Goal: Task Accomplishment & Management: Complete application form

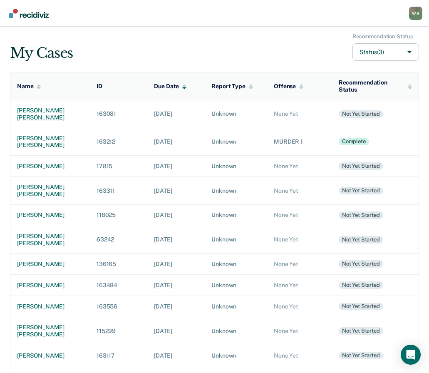
click at [46, 110] on div "[PERSON_NAME] [PERSON_NAME]" at bounding box center [50, 114] width 66 height 14
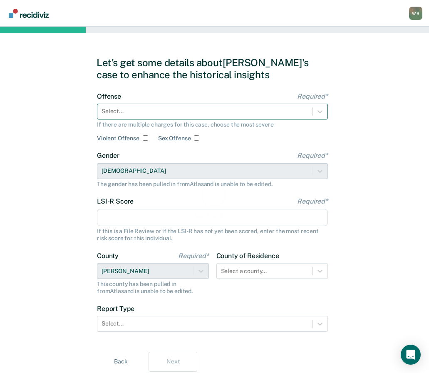
click at [145, 113] on div at bounding box center [205, 111] width 207 height 9
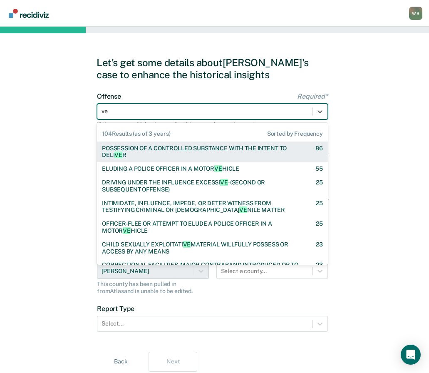
type input "veh"
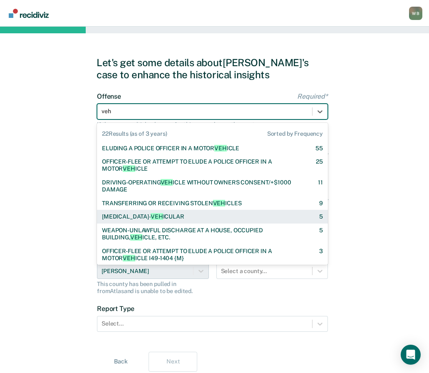
click at [147, 219] on div "[MEDICAL_DATA]- VEH ICULAR" at bounding box center [143, 216] width 82 height 7
checkbox input "true"
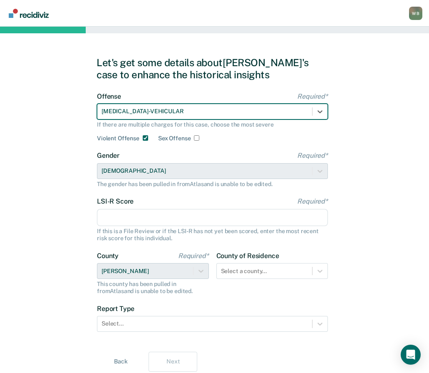
click at [133, 217] on input "LSI-R Score Required*" at bounding box center [212, 217] width 231 height 17
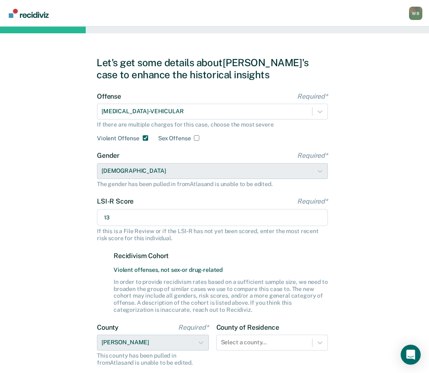
type input "13"
click at [350, 280] on div "Let's get some details about [PERSON_NAME]'s case to enhance the historical ins…" at bounding box center [214, 250] width 429 height 447
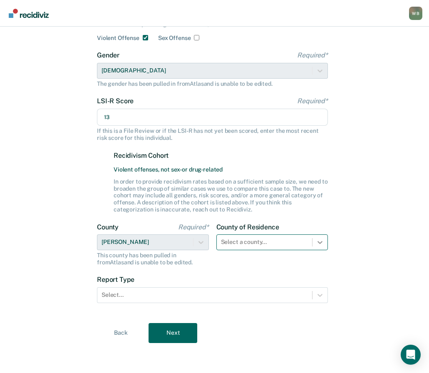
click at [318, 250] on div "Select a county..." at bounding box center [273, 242] width 112 height 16
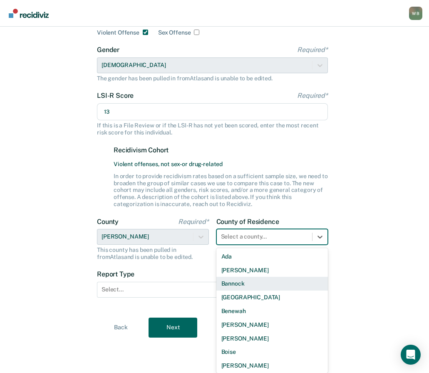
scroll to position [100, 0]
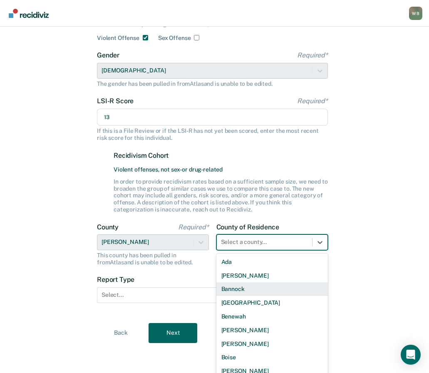
click at [365, 270] on div "Let's get some details about [PERSON_NAME]'s case to enhance the historical ins…" at bounding box center [214, 149] width 429 height 447
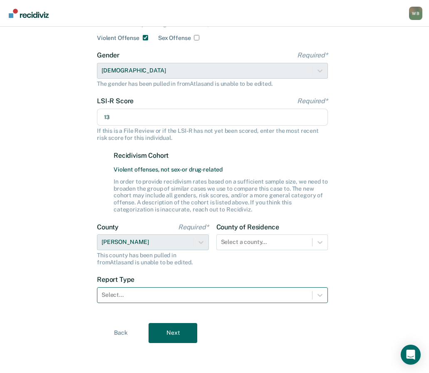
click at [142, 296] on div at bounding box center [205, 295] width 207 height 9
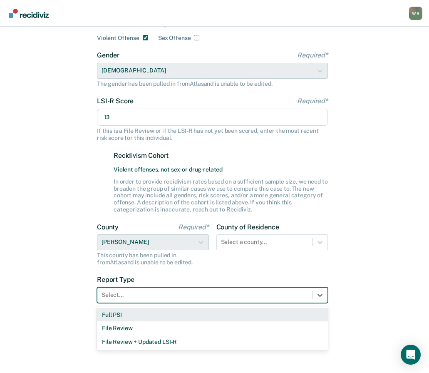
click at [135, 315] on div "Full PSI" at bounding box center [212, 315] width 231 height 14
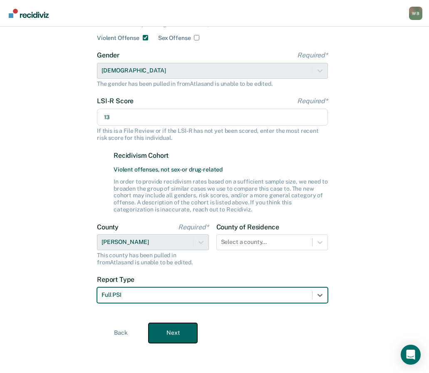
click at [172, 334] on button "Next" at bounding box center [173, 333] width 49 height 20
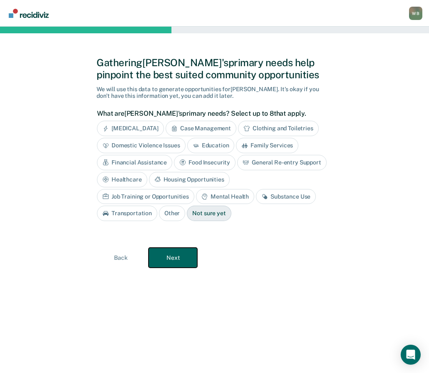
scroll to position [0, 0]
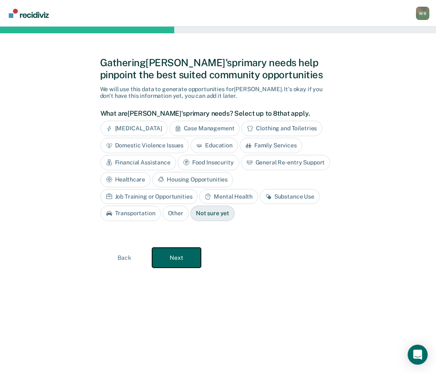
click at [166, 257] on button "Next" at bounding box center [176, 258] width 49 height 20
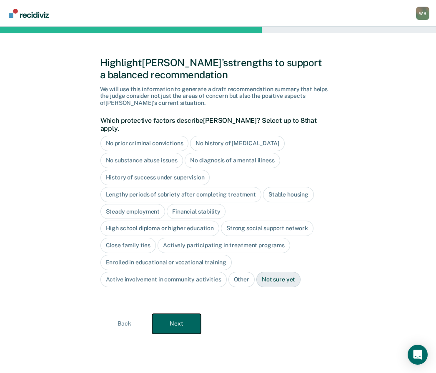
click at [174, 314] on button "Next" at bounding box center [176, 324] width 49 height 20
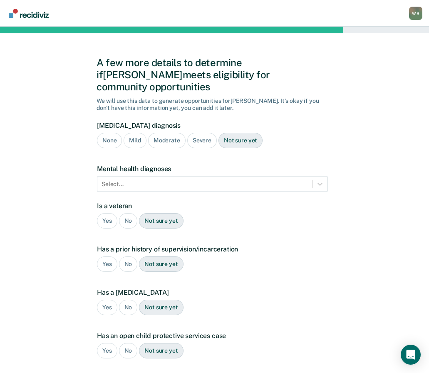
click at [109, 133] on div "None" at bounding box center [109, 140] width 25 height 15
click at [166, 133] on div "Moderate" at bounding box center [166, 140] width 37 height 15
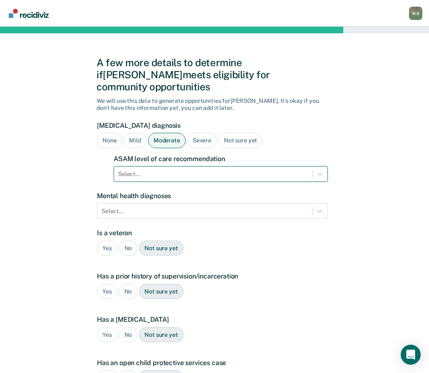
click at [140, 170] on div at bounding box center [213, 174] width 190 height 9
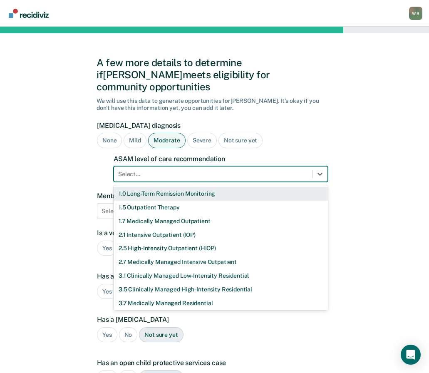
click at [142, 187] on div "1.0 Long-Term Remission Monitoring" at bounding box center [221, 194] width 214 height 14
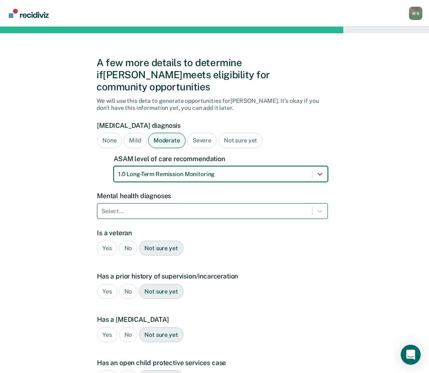
click at [134, 207] on div at bounding box center [205, 211] width 207 height 9
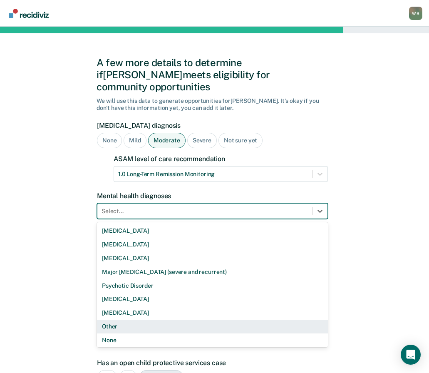
click at [141, 320] on div "Other" at bounding box center [212, 327] width 231 height 14
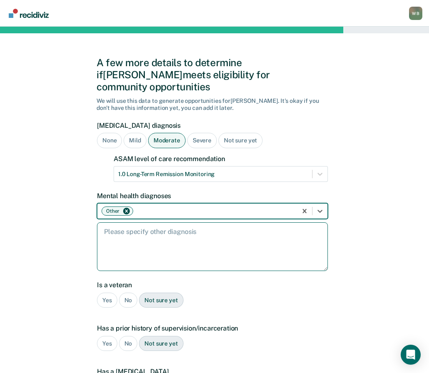
click at [137, 242] on textarea at bounding box center [212, 246] width 231 height 49
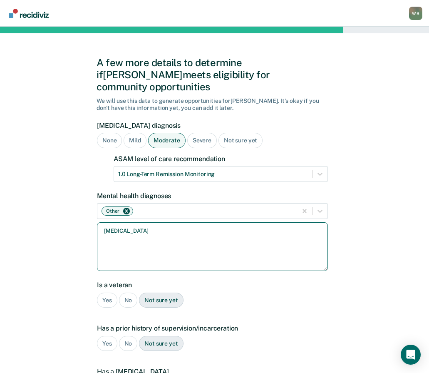
type textarea "[MEDICAL_DATA]"
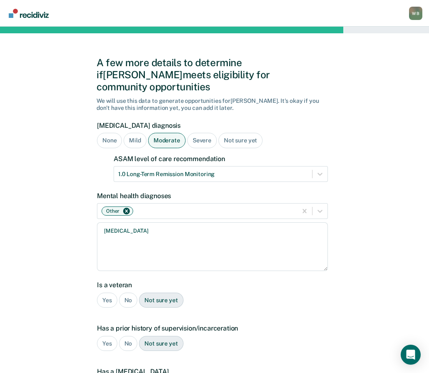
click at [129, 294] on div "No" at bounding box center [128, 300] width 19 height 15
click at [127, 336] on div "No" at bounding box center [128, 343] width 19 height 15
click at [105, 336] on div "Yes" at bounding box center [107, 343] width 20 height 15
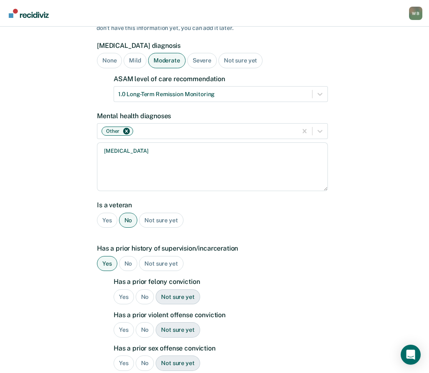
scroll to position [83, 0]
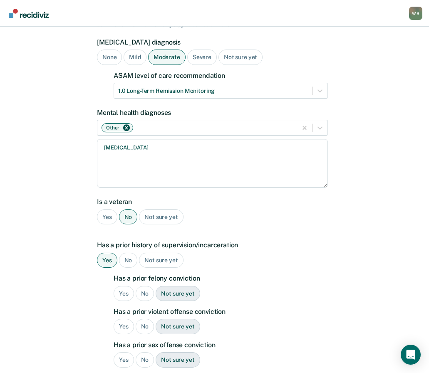
click at [127, 286] on div "Yes" at bounding box center [124, 293] width 20 height 15
click at [152, 319] on div "No" at bounding box center [145, 326] width 19 height 15
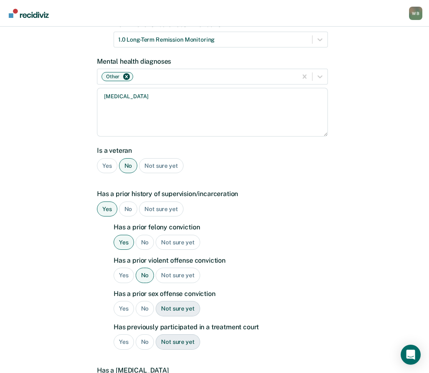
scroll to position [167, 0]
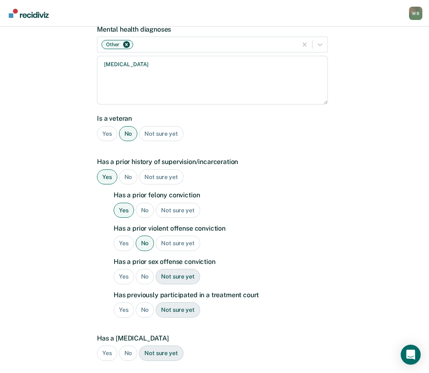
drag, startPoint x: 142, startPoint y: 267, endPoint x: 144, endPoint y: 299, distance: 32.1
click at [143, 269] on div "No" at bounding box center [145, 276] width 19 height 15
click at [144, 302] on div "No" at bounding box center [145, 309] width 19 height 15
click at [125, 346] on div "No" at bounding box center [128, 353] width 19 height 15
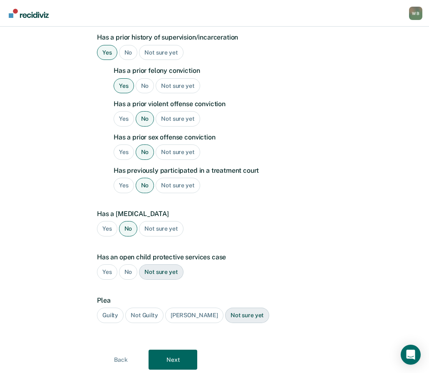
scroll to position [292, 0]
click at [127, 264] on div "No" at bounding box center [128, 271] width 19 height 15
click at [116, 307] on div "Guilty" at bounding box center [110, 314] width 27 height 15
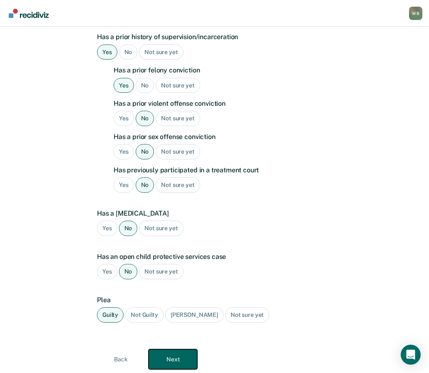
click at [180, 349] on button "Next" at bounding box center [173, 359] width 49 height 20
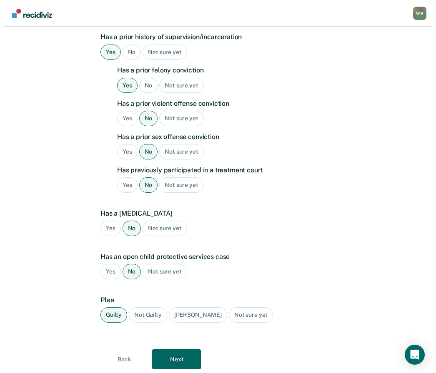
scroll to position [0, 0]
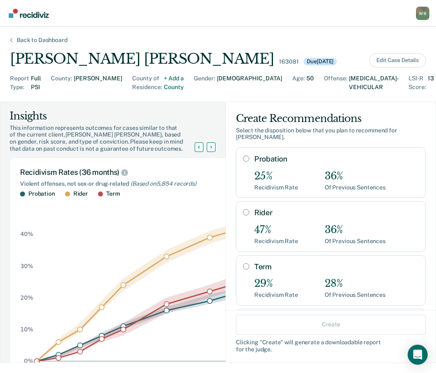
click at [243, 263] on input "Term" at bounding box center [246, 266] width 6 height 7
radio input "true"
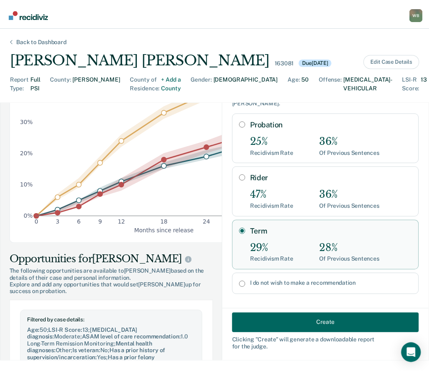
scroll to position [167, 0]
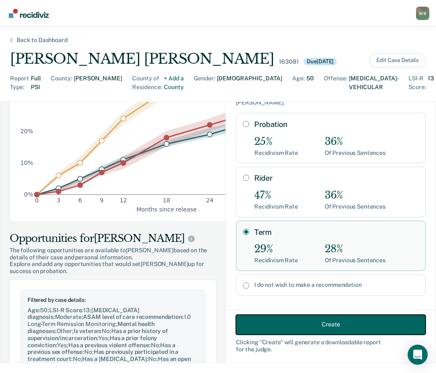
click at [306, 318] on button "Create" at bounding box center [330, 324] width 189 height 20
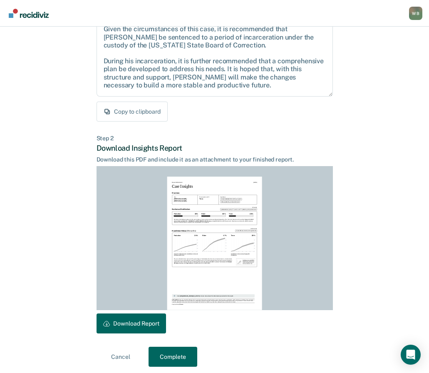
scroll to position [102, 0]
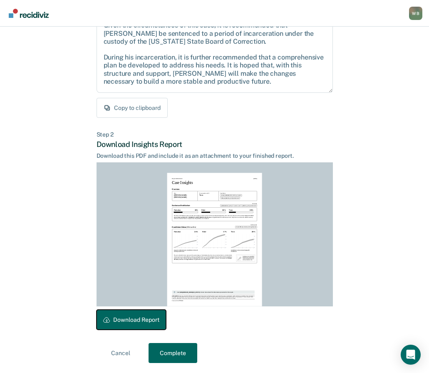
click at [145, 316] on button "Download Report" at bounding box center [132, 320] width 70 height 20
click at [173, 351] on button "Complete" at bounding box center [173, 353] width 49 height 20
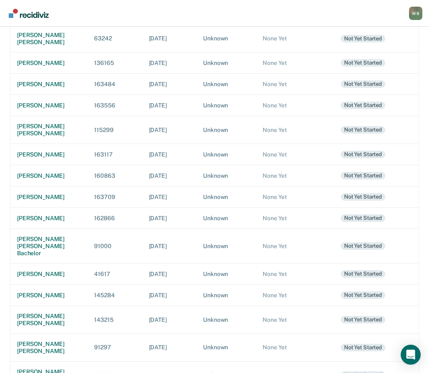
scroll to position [266, 0]
